Goal: Transaction & Acquisition: Purchase product/service

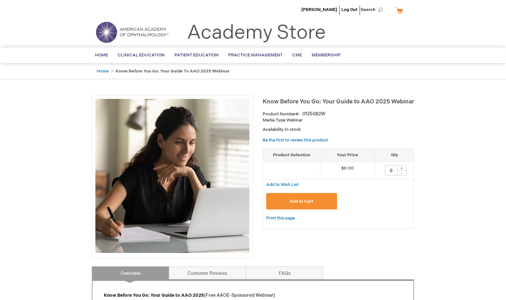
click at [290, 199] on span "Add to Cart" at bounding box center [302, 201] width 24 height 5
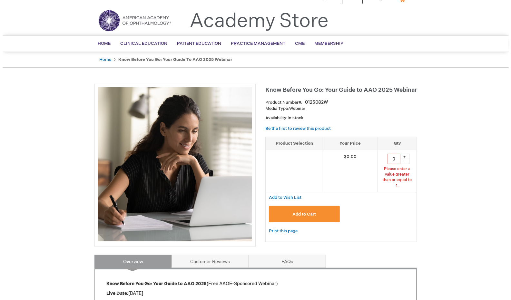
scroll to position [15, 0]
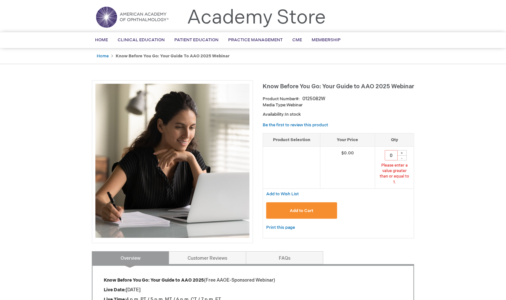
click at [404, 151] on div "+" at bounding box center [402, 152] width 10 height 5
type input "1"
click at [291, 208] on span "Add to Cart" at bounding box center [302, 210] width 24 height 5
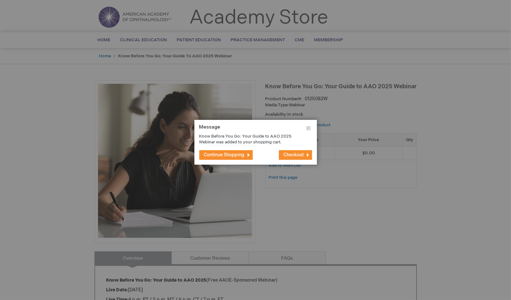
click at [298, 154] on span "Checkout" at bounding box center [293, 154] width 20 height 5
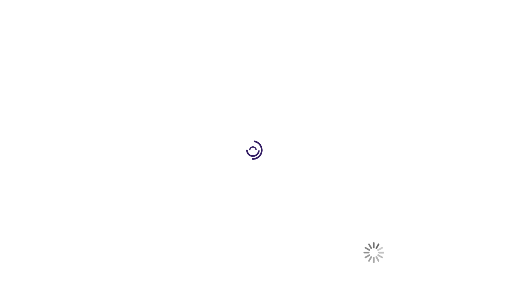
select select "US"
select select "5"
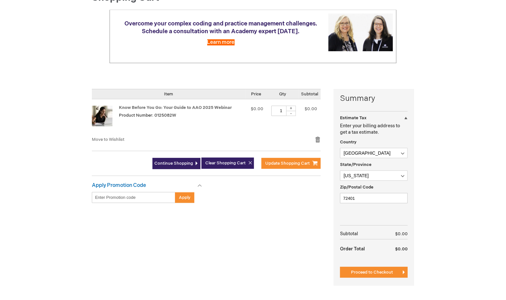
scroll to position [76, 0]
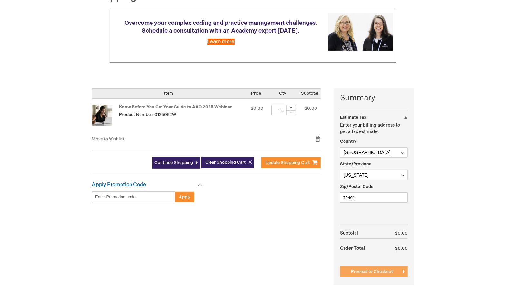
click at [370, 270] on span "Proceed to Checkout" at bounding box center [372, 271] width 42 height 5
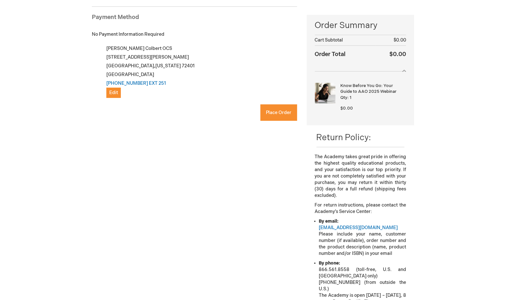
checkbox input "true"
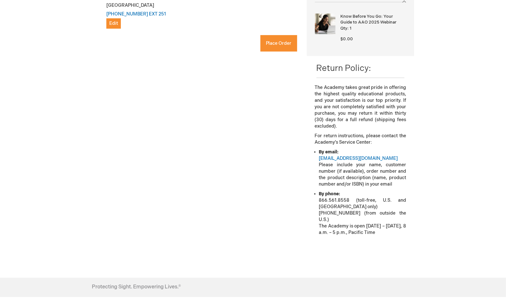
scroll to position [159, 0]
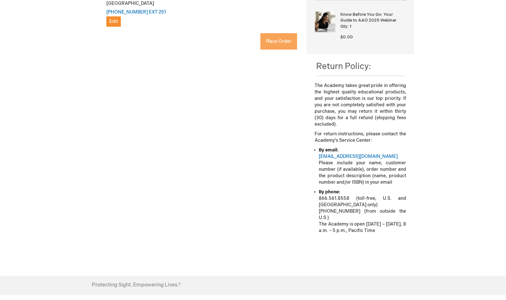
click at [273, 39] on span "Place Order" at bounding box center [279, 41] width 26 height 5
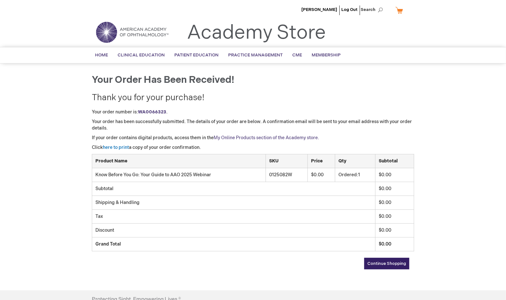
click at [253, 137] on link "My Online Products section of the Academy store." at bounding box center [266, 137] width 105 height 5
